Goal: Task Accomplishment & Management: Complete application form

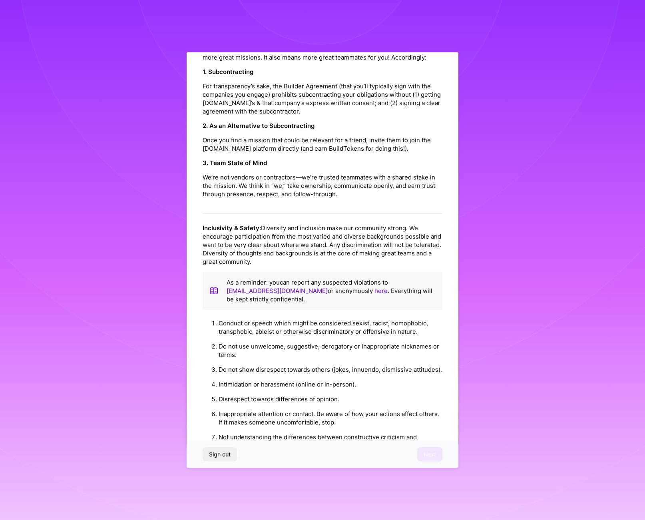
scroll to position [710, 0]
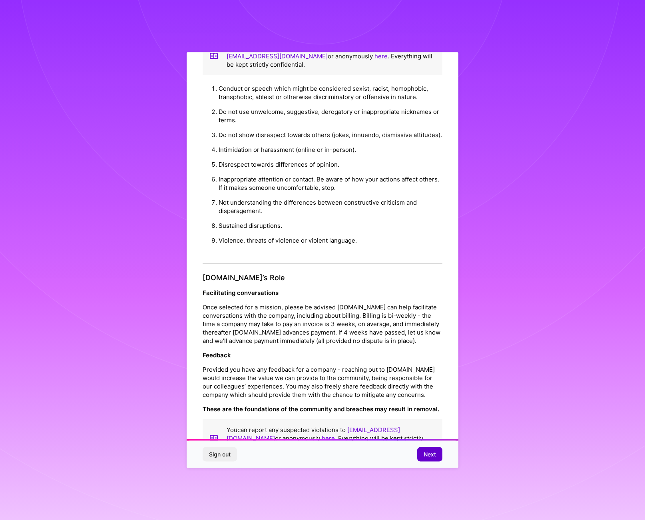
click at [427, 452] on span "Next" at bounding box center [429, 454] width 12 height 8
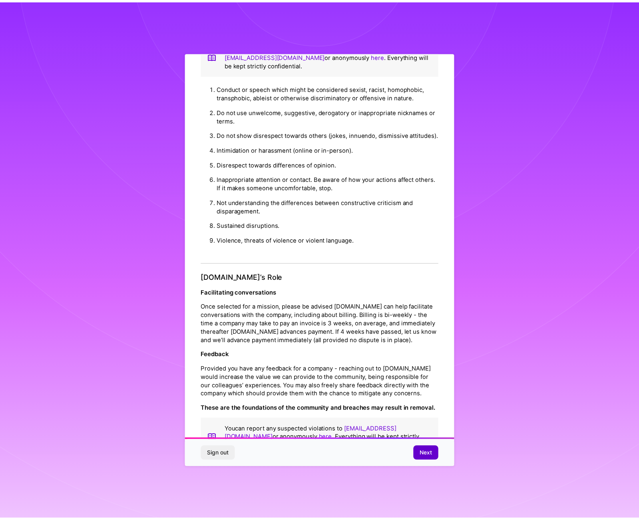
scroll to position [0, 0]
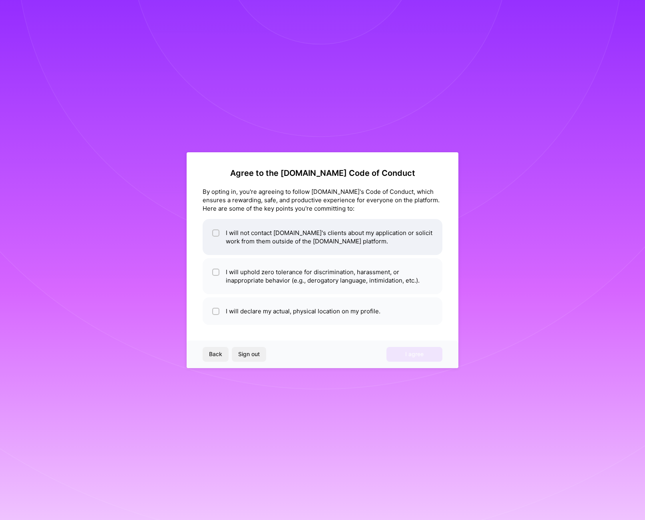
click at [212, 231] on li "I will not contact [DOMAIN_NAME]'s clients about my application or solicit work…" at bounding box center [323, 237] width 240 height 36
checkbox input "true"
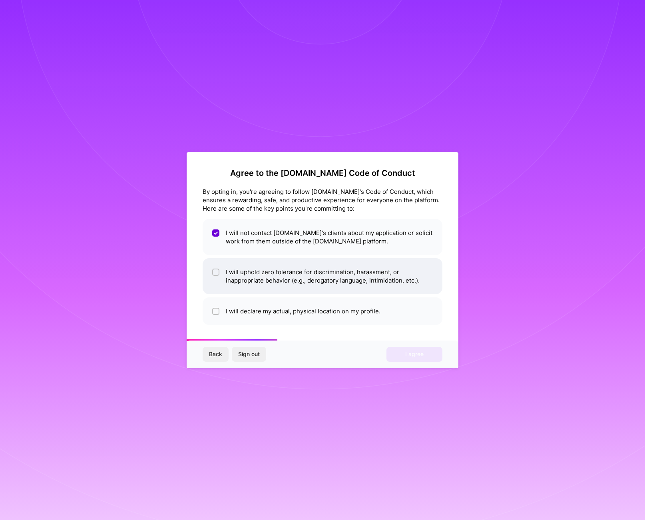
click at [211, 272] on li "I will uphold zero tolerance for discrimination, harassment, or inappropriate b…" at bounding box center [323, 276] width 240 height 36
checkbox input "true"
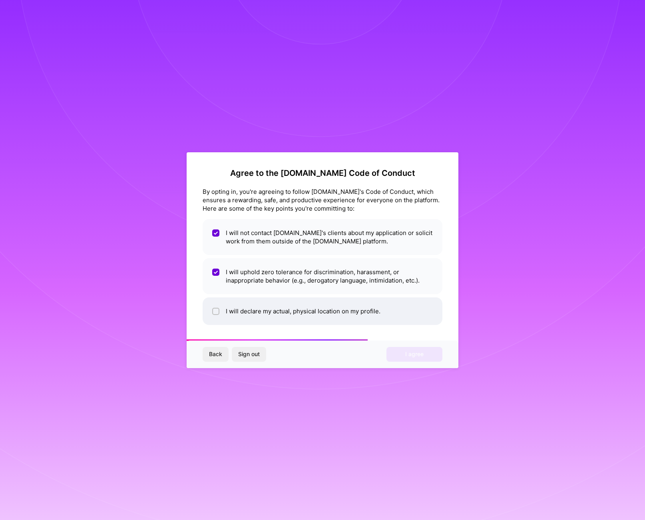
click at [212, 310] on li "I will declare my actual, physical location on my profile." at bounding box center [323, 311] width 240 height 28
checkbox input "true"
click at [407, 353] on span "I agree" at bounding box center [414, 354] width 18 height 8
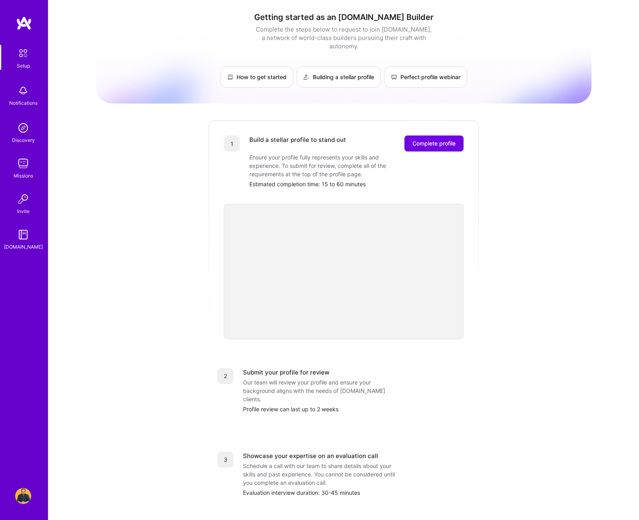
scroll to position [38, 0]
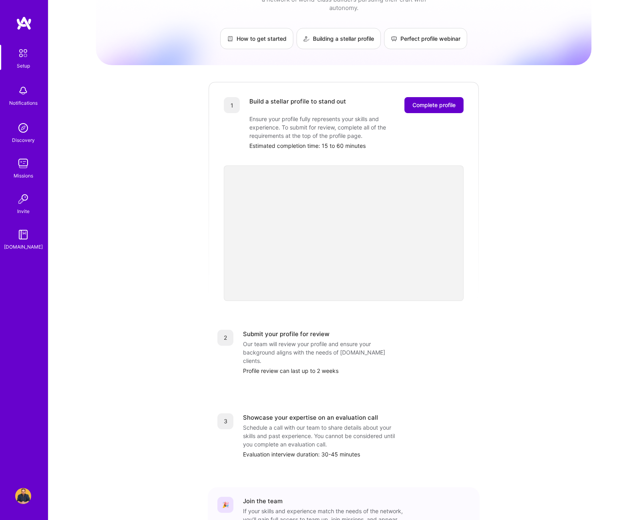
click at [427, 101] on span "Complete profile" at bounding box center [433, 105] width 43 height 8
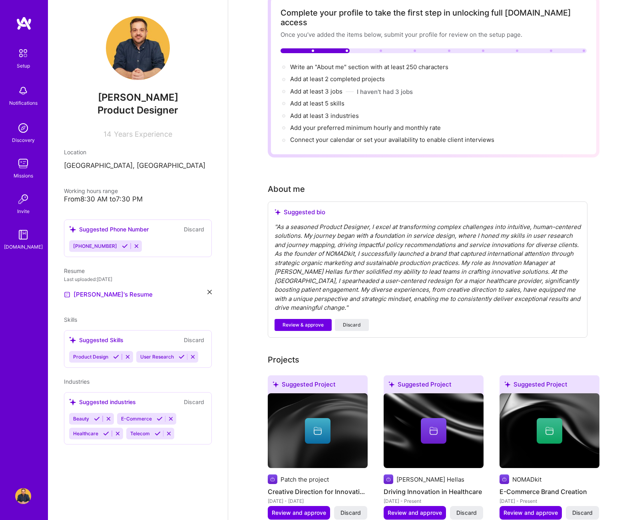
scroll to position [89, 0]
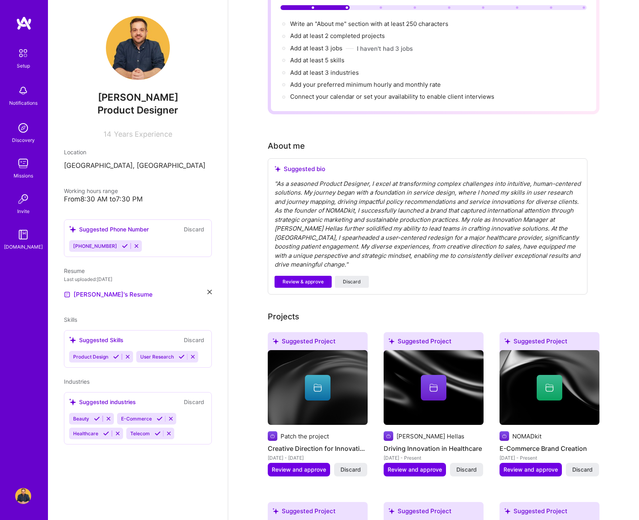
click at [129, 338] on div "Suggested Skills Discard" at bounding box center [137, 339] width 137 height 9
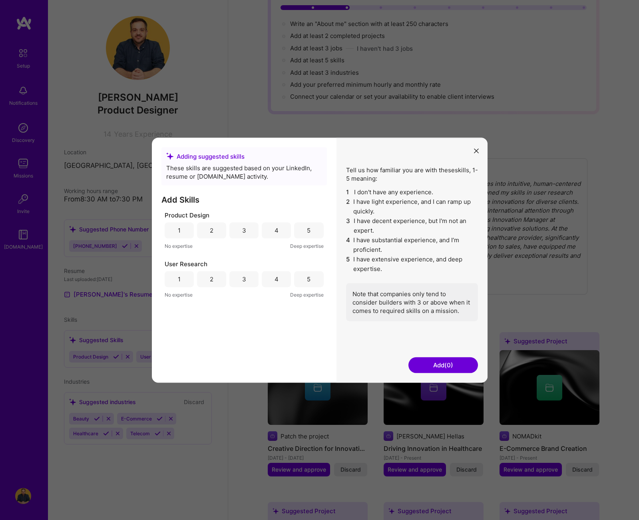
click at [319, 229] on div "5" at bounding box center [308, 230] width 29 height 16
click at [309, 280] on div "5" at bounding box center [309, 279] width 4 height 8
click at [429, 365] on button "Add (2)" at bounding box center [443, 365] width 70 height 16
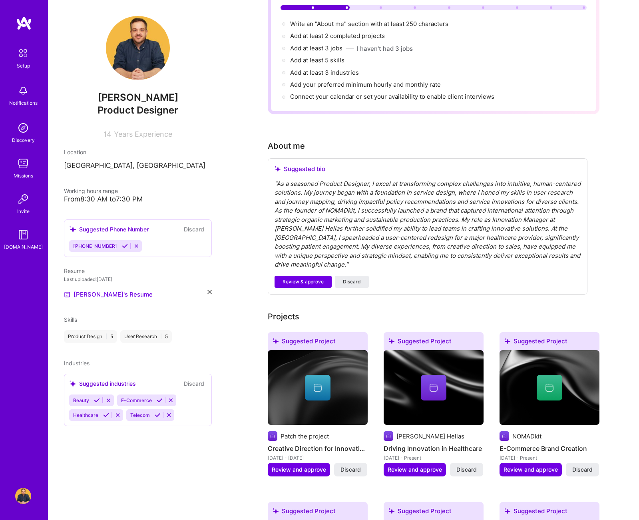
click at [182, 331] on div "Product Design | 5 User Research | 5" at bounding box center [138, 336] width 148 height 13
click at [170, 336] on div "User Research | 5" at bounding box center [146, 336] width 52 height 13
click at [123, 200] on div "From 8:30 AM to 7:30 PM" at bounding box center [138, 199] width 148 height 8
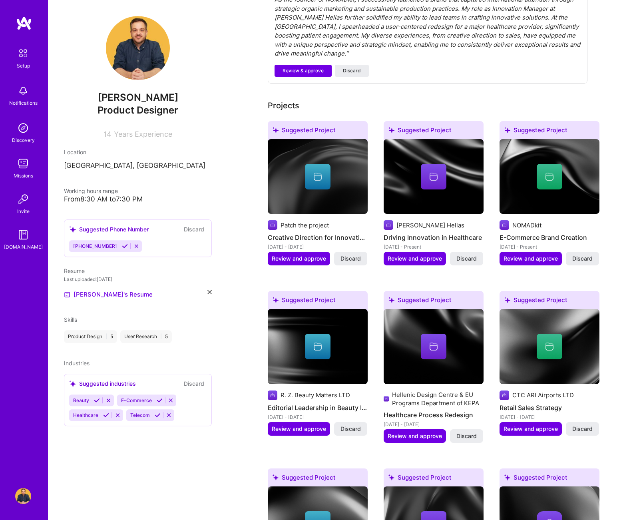
scroll to position [224, 0]
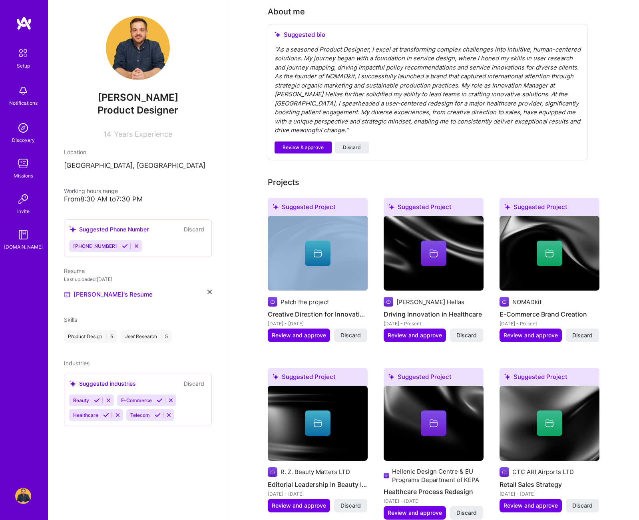
drag, startPoint x: 283, startPoint y: 239, endPoint x: 328, endPoint y: 283, distance: 63.0
click at [328, 283] on div at bounding box center [318, 254] width 100 height 77
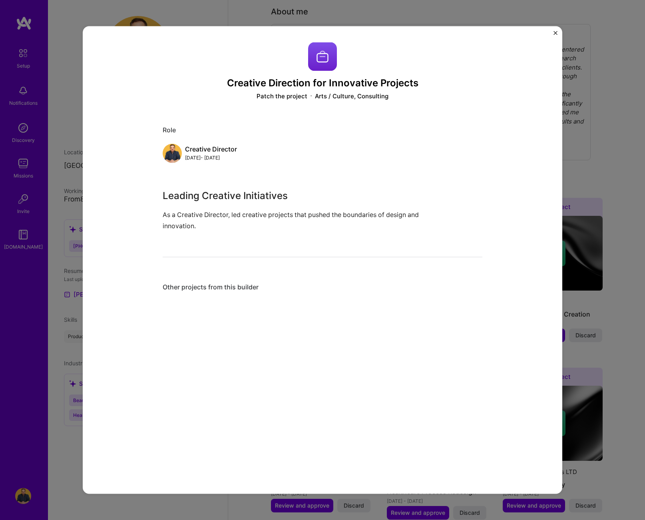
click at [580, 143] on div "Creative Direction for Innovative Projects Patch the project Arts / Culture, Co…" at bounding box center [322, 260] width 645 height 520
